Goal: Find specific page/section: Find specific page/section

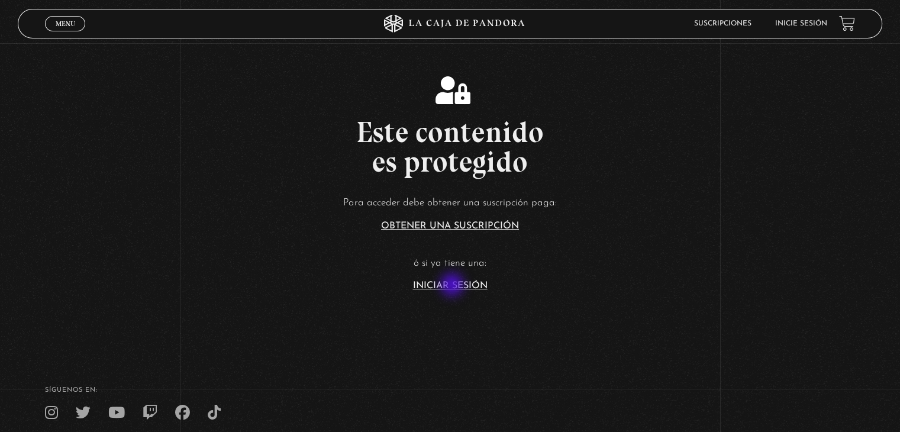
click at [454, 286] on link "Iniciar Sesión" at bounding box center [450, 285] width 75 height 9
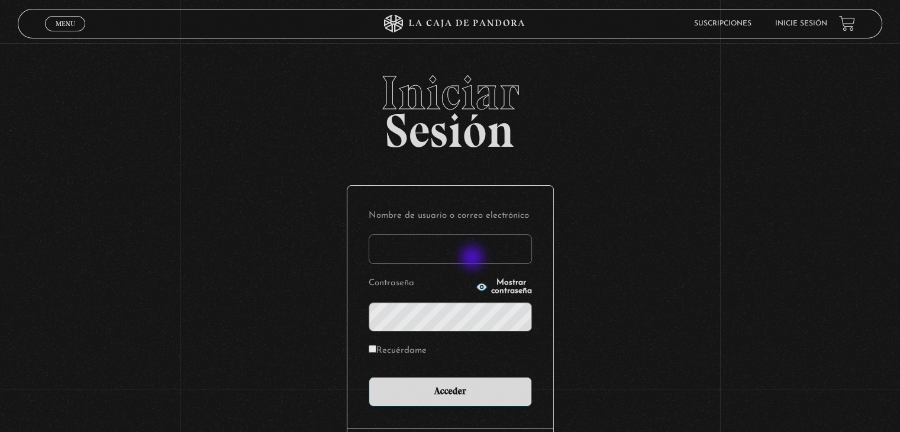
click at [473, 258] on input "Nombre de usuario o correo electrónico" at bounding box center [450, 249] width 163 height 30
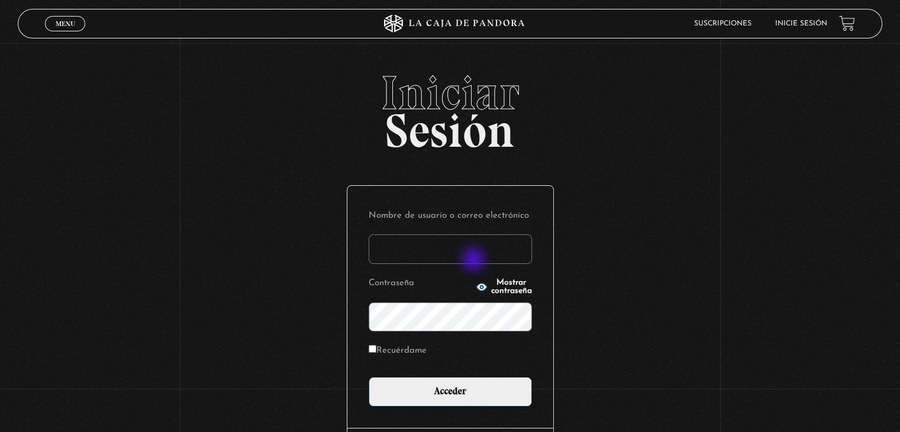
type input "[EMAIL_ADDRESS][DOMAIN_NAME]"
click at [500, 291] on button "Mostrar contraseña" at bounding box center [504, 287] width 56 height 17
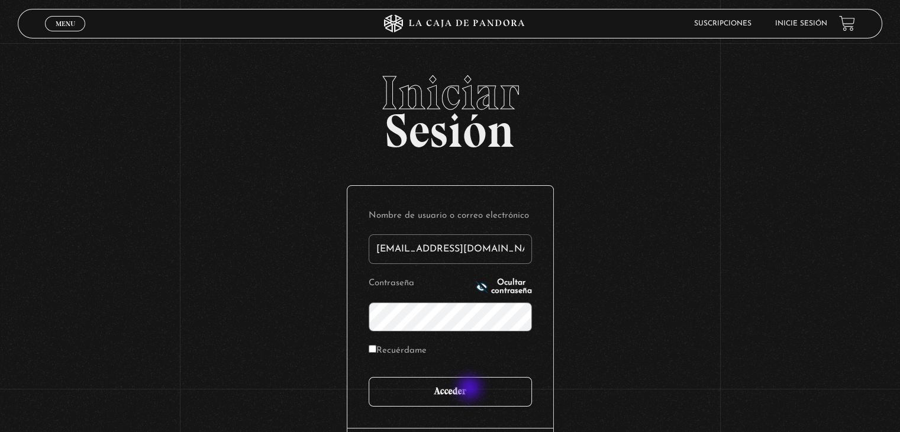
click at [470, 389] on input "Acceder" at bounding box center [450, 392] width 163 height 30
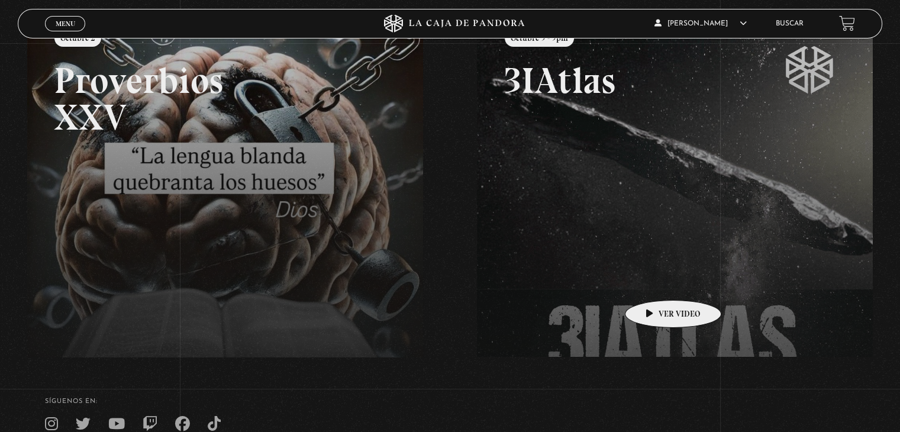
scroll to position [177, 0]
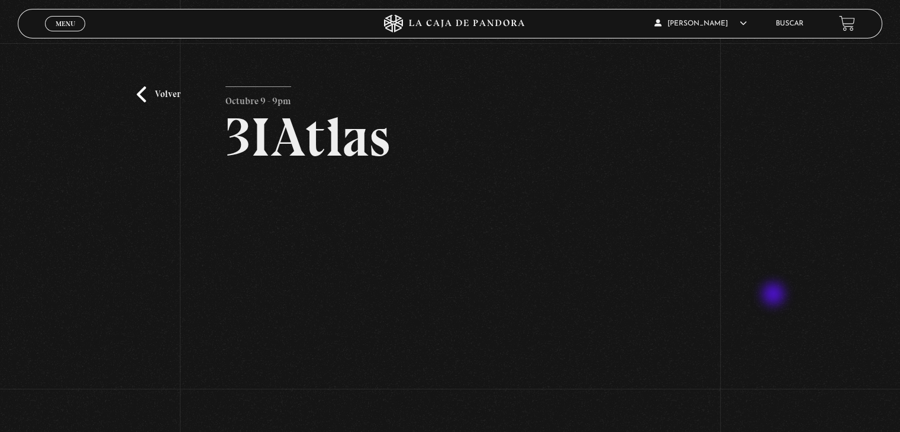
click at [774, 295] on div "Volver Octubre 9 - 9pm 3IAtlas" at bounding box center [450, 250] width 900 height 415
